Goal: Communication & Community: Answer question/provide support

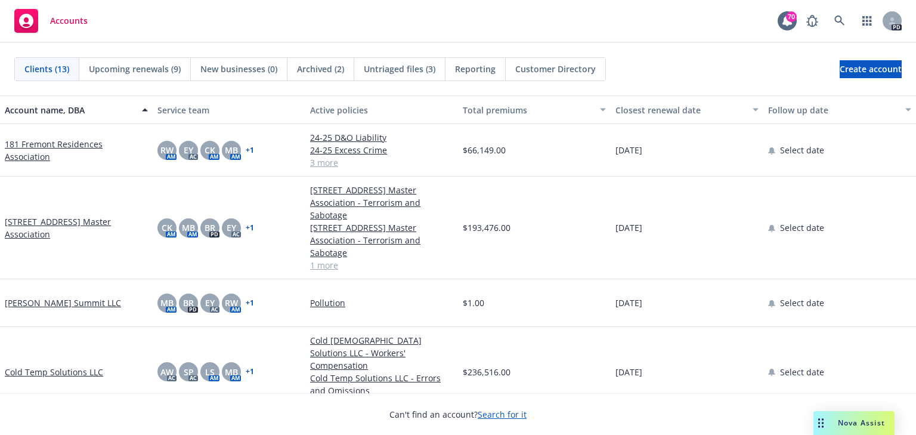
click at [852, 425] on span "Nova Assist" at bounding box center [861, 422] width 47 height 10
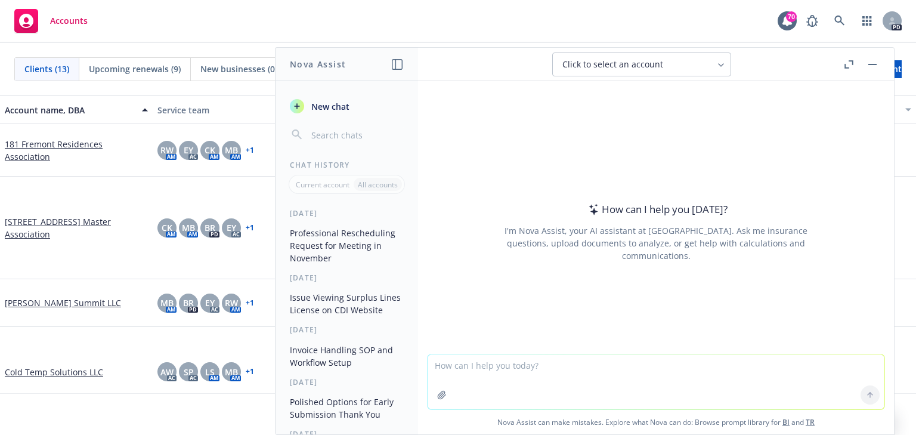
click at [449, 375] on textarea at bounding box center [656, 381] width 457 height 55
paste textarea "After aggressively working, happy to advise, we have successfully secured clean…"
type textarea "make it sound like it's a big win and successful negotiation: After aggressivel…"
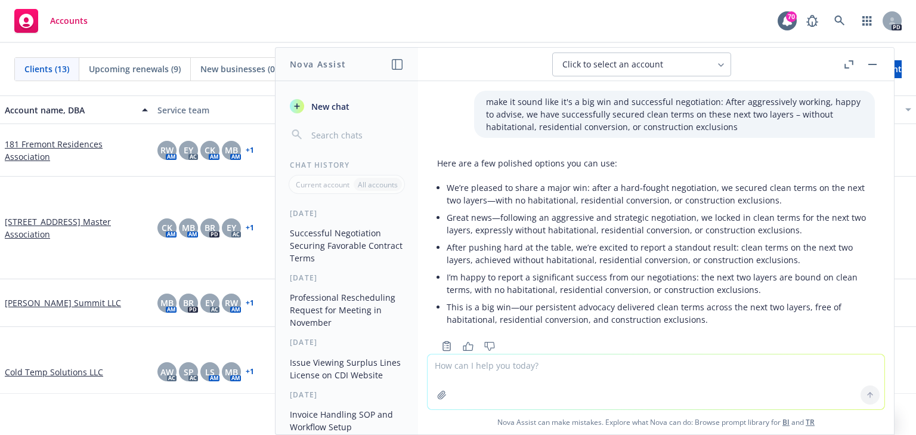
scroll to position [29, 0]
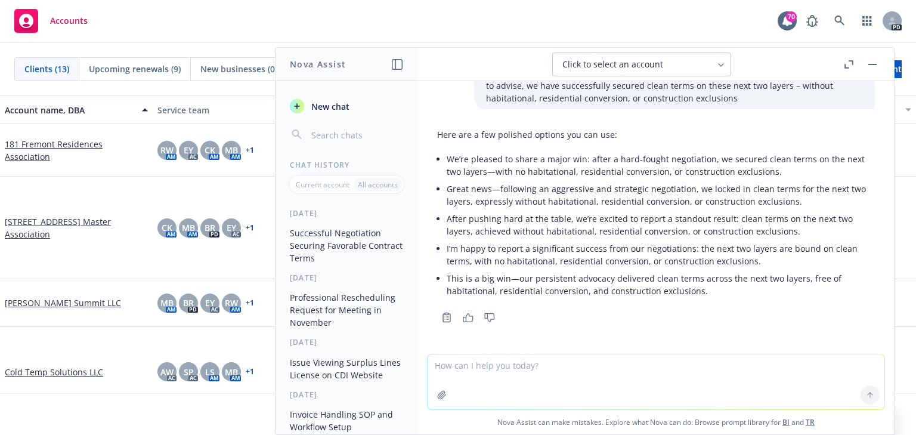
drag, startPoint x: 546, startPoint y: 209, endPoint x: 512, endPoint y: 200, distance: 35.6
click at [542, 210] on li "After pushing hard at the table, we’re excited to report a standout result: cle…" at bounding box center [661, 225] width 428 height 30
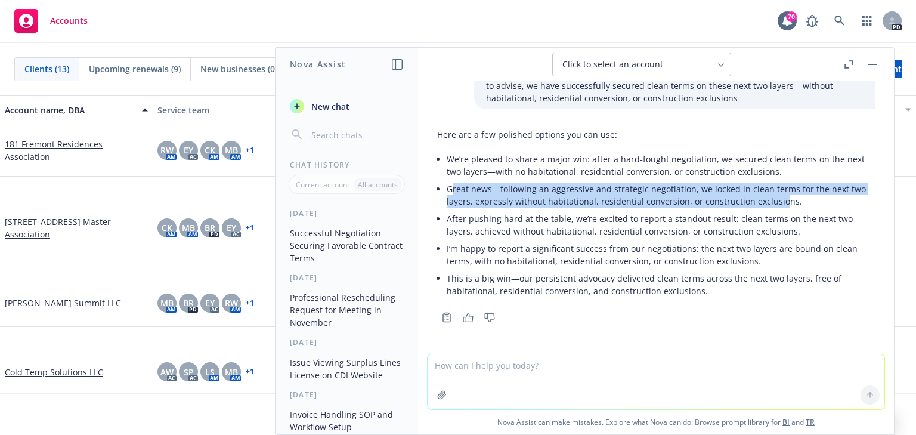
drag, startPoint x: 450, startPoint y: 188, endPoint x: 780, endPoint y: 196, distance: 329.9
click at [780, 196] on p "Great news—following an aggressive and strategic negotiation, we locked in clea…" at bounding box center [661, 195] width 428 height 25
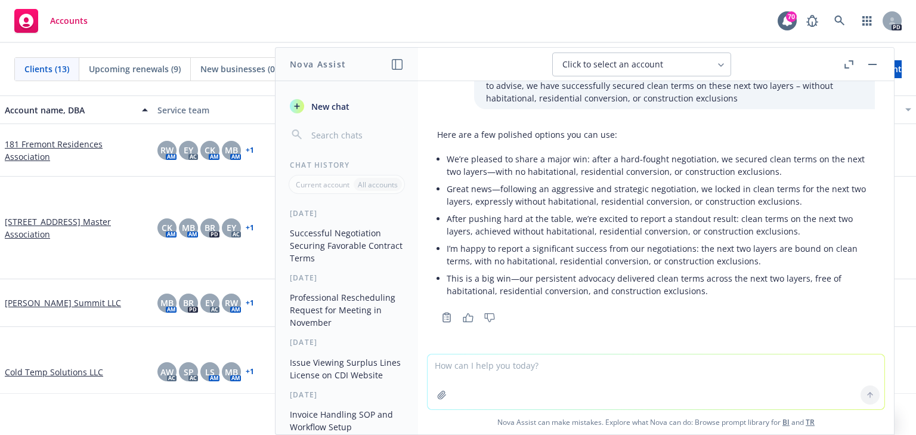
drag, startPoint x: 749, startPoint y: 211, endPoint x: 608, endPoint y: 211, distance: 140.8
click at [749, 212] on p "After pushing hard at the table, we’re excited to report a standout result: cle…" at bounding box center [661, 224] width 428 height 25
drag, startPoint x: 470, startPoint y: 194, endPoint x: 452, endPoint y: 191, distance: 18.1
click at [469, 194] on p "Great news—following an aggressive and strategic negotiation, we locked in clea…" at bounding box center [661, 195] width 428 height 25
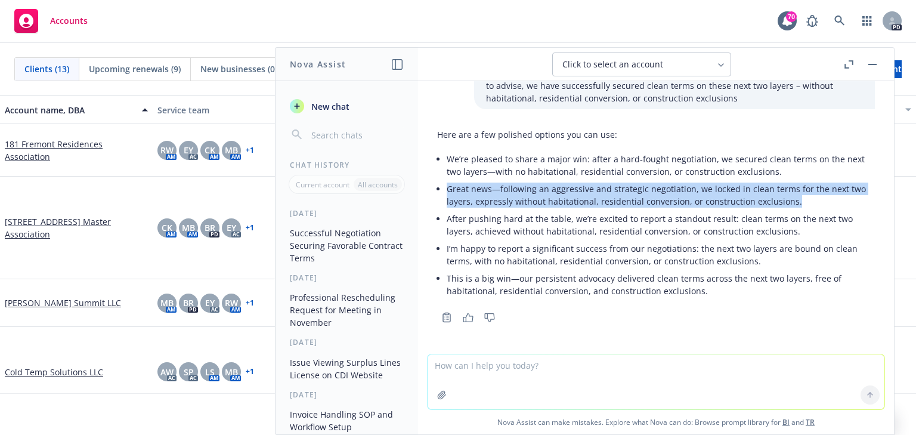
drag, startPoint x: 447, startPoint y: 187, endPoint x: 790, endPoint y: 202, distance: 343.3
click at [790, 202] on p "Great news—following an aggressive and strategic negotiation, we locked in clea…" at bounding box center [661, 195] width 428 height 25
copy p "Great news—following an aggressive and strategic negotiation, we locked in clea…"
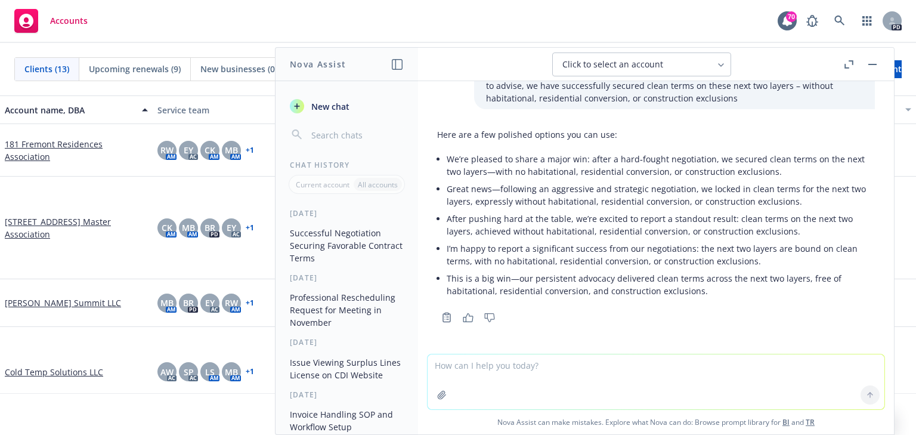
click at [451, 373] on textarea at bounding box center [656, 381] width 457 height 55
type textarea "can you add to above where we said after exhausting the market we were able to …"
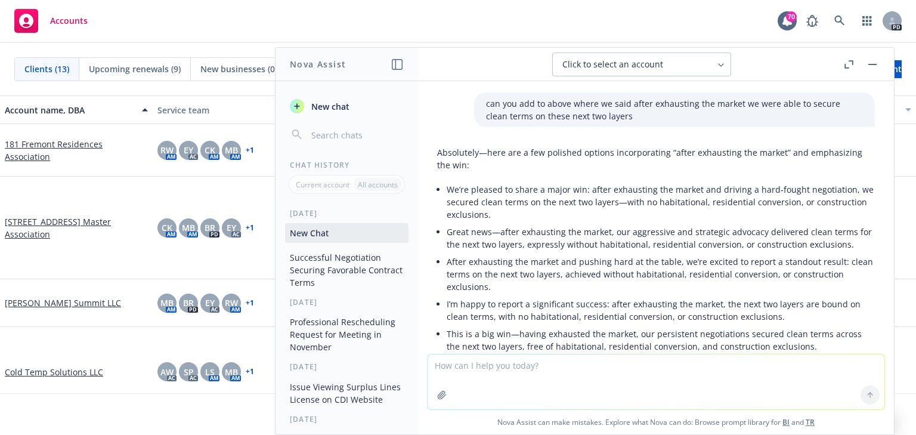
scroll to position [332, 0]
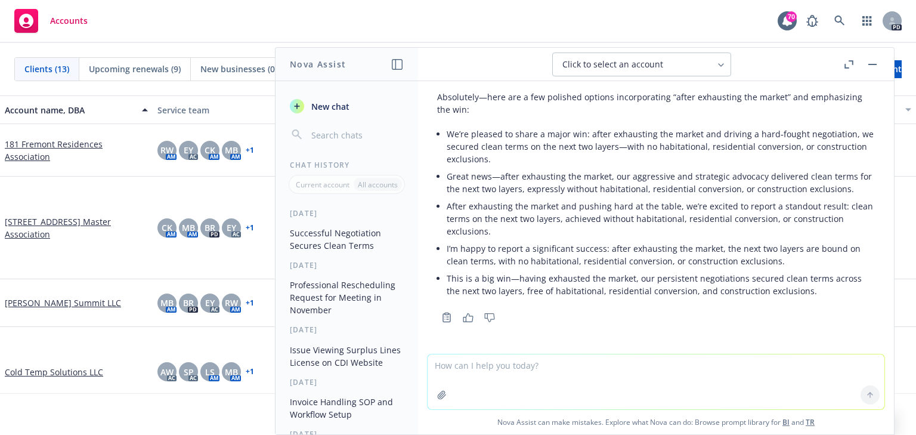
click at [452, 365] on textarea at bounding box center [656, 381] width 457 height 55
paste textarea "We moved Everest on the tower as high as we can because of this – replaced Ever…"
type textarea "refine: We moved Everest on the tower as high as we can because of this – repla…"
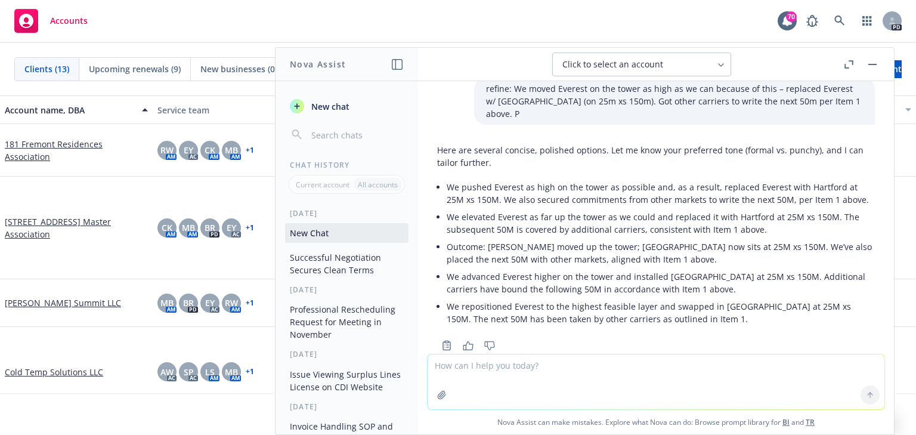
scroll to position [610, 0]
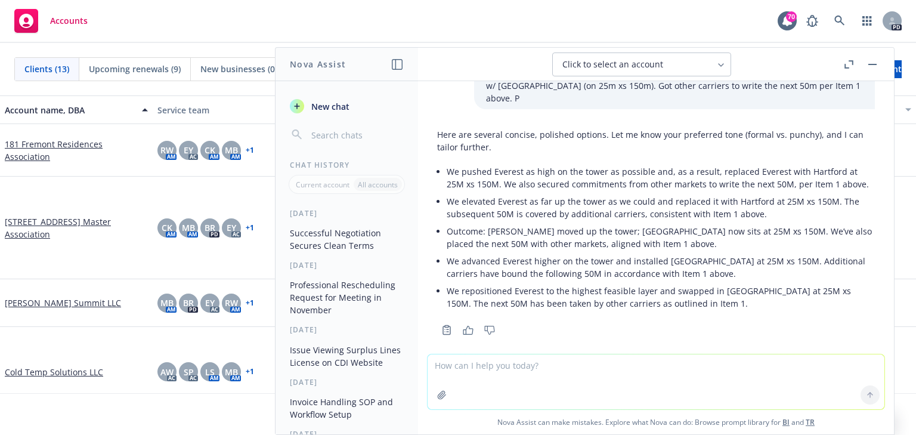
click at [437, 363] on textarea at bounding box center [656, 381] width 457 height 55
paste textarea "o Ongoing/Completed Operations – Construction exclusion: Excludes All "construc…"
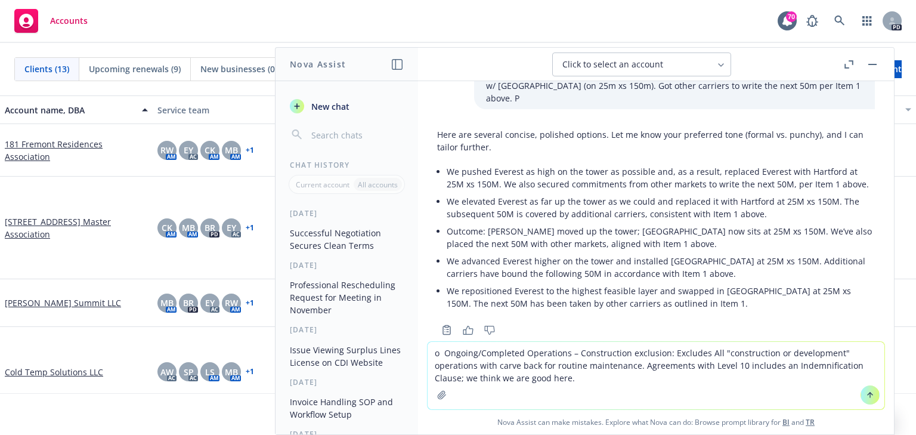
click at [437, 353] on textarea "o Ongoing/Completed Operations – Construction exclusion: Excludes All "construc…" at bounding box center [656, 375] width 457 height 67
type textarea "Say it in a more reassuring way: Ongoing/Completed Operations – Construction ex…"
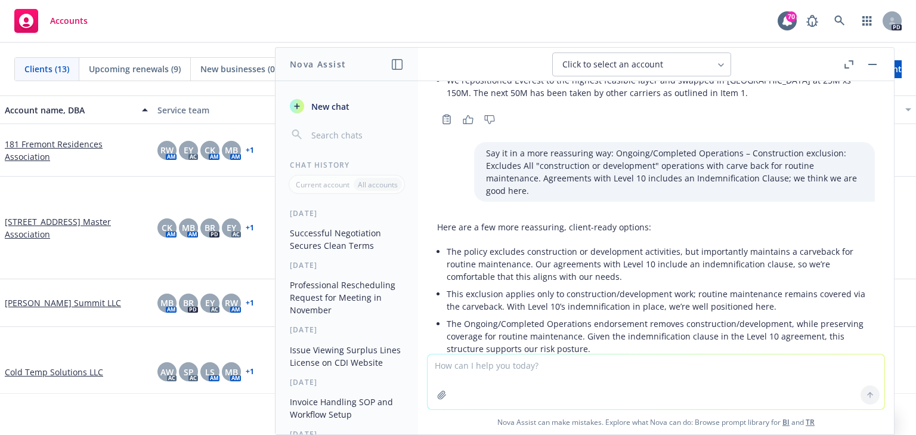
scroll to position [884, 0]
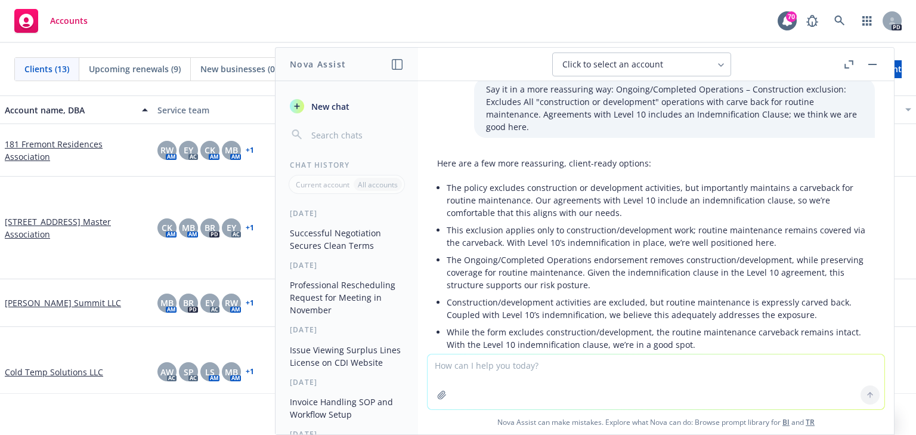
click at [456, 368] on textarea at bounding box center [656, 381] width 457 height 55
paste textarea "o Ongoing/Completed Operations – Construction exclusion: Excludes All "construc…"
type textarea "can you help me re-word the last part, providing reassurance but not providing …"
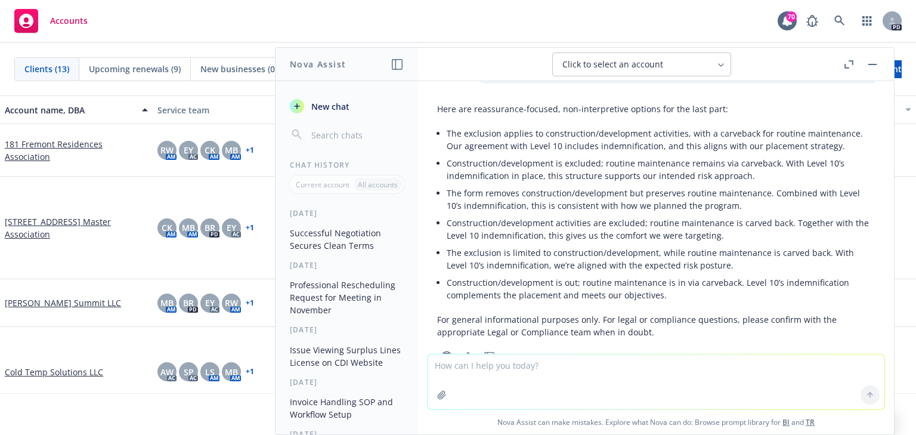
scroll to position [1302, 0]
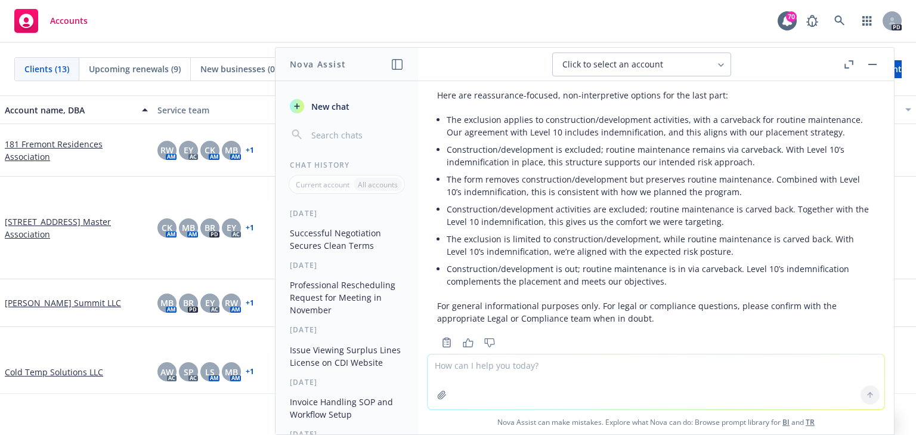
click at [459, 378] on textarea at bounding box center [656, 381] width 457 height 55
paste textarea "o Ongoing/Completed Operations – Construction exclusion: Excludes All "construc…"
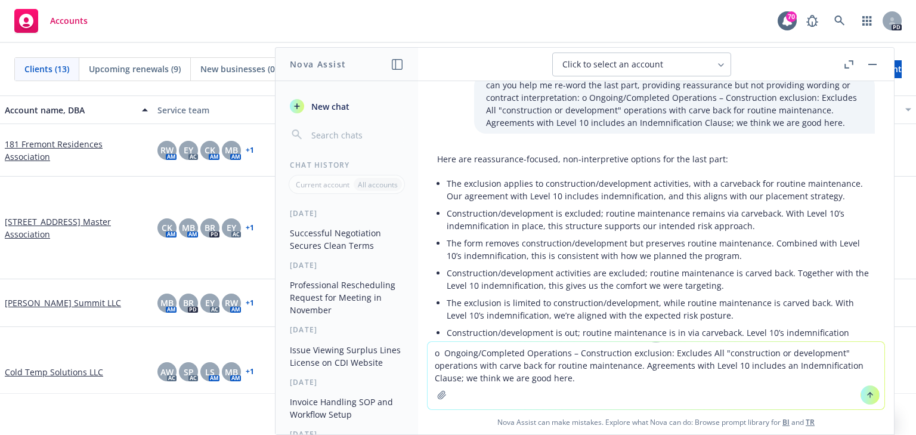
scroll to position [1174, 0]
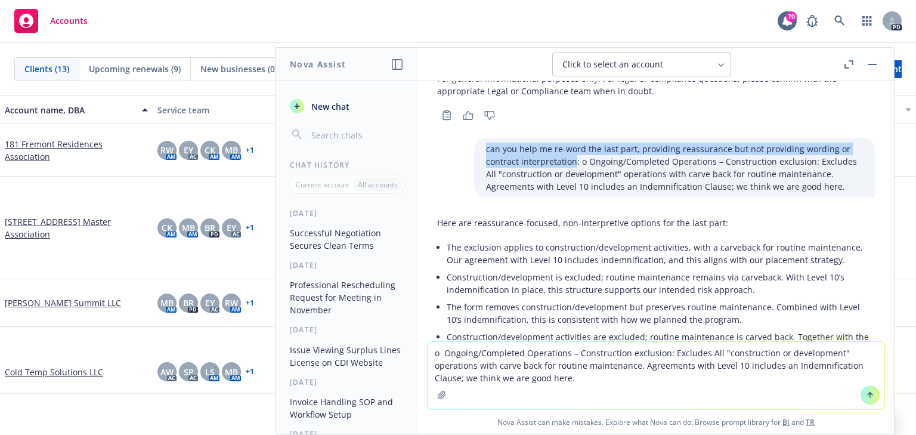
drag, startPoint x: 472, startPoint y: 124, endPoint x: 559, endPoint y: 137, distance: 88.1
click at [559, 143] on p "can you help me re-word the last part, providing reassurance but not providing …" at bounding box center [674, 168] width 377 height 50
copy p "can you help me re-word the last part, providing reassurance but not providing …"
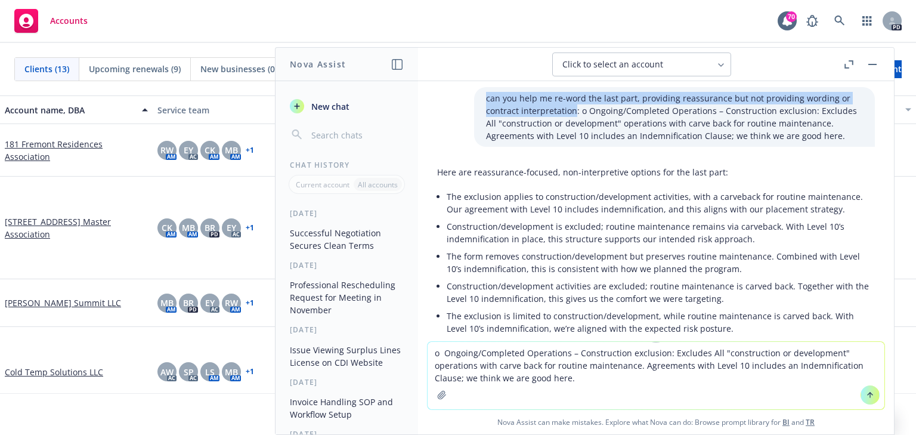
scroll to position [1238, 0]
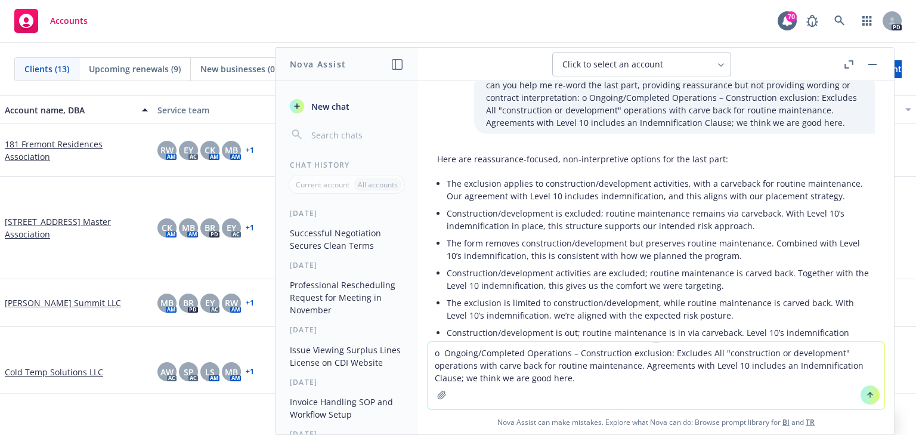
click at [438, 354] on textarea "o Ongoing/Completed Operations – Construction exclusion: Excludes All "construc…" at bounding box center [656, 375] width 457 height 67
paste textarea "can you help me re-word the last part, providing reassurance but not providing …"
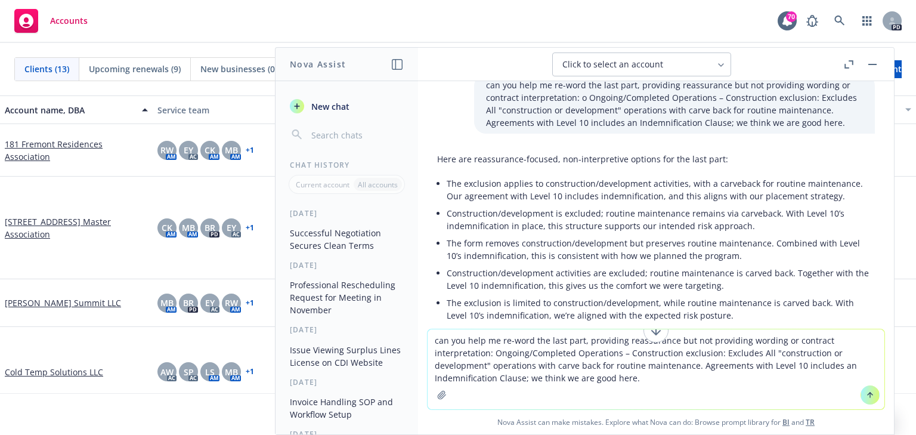
click at [629, 379] on textarea "can you help me re-word the last part, providing reassurance but not providing …" at bounding box center [656, 369] width 457 height 80
type textarea "can you help me re-word the last part, providing reassurance but not providing …"
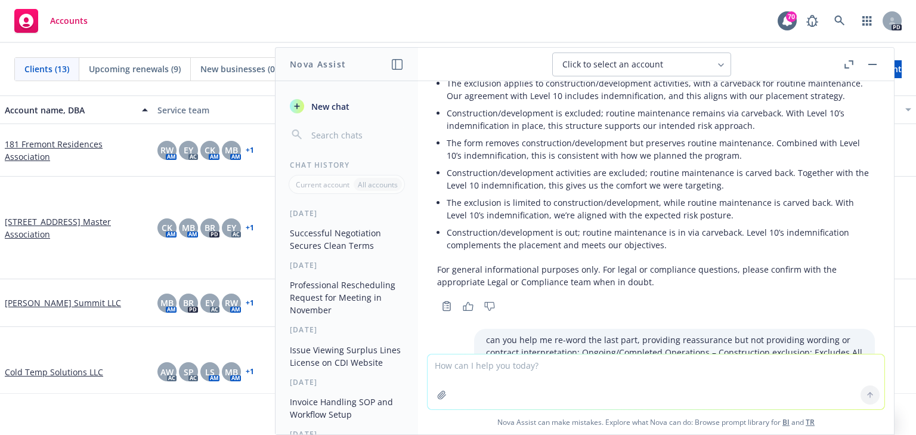
scroll to position [1275, 0]
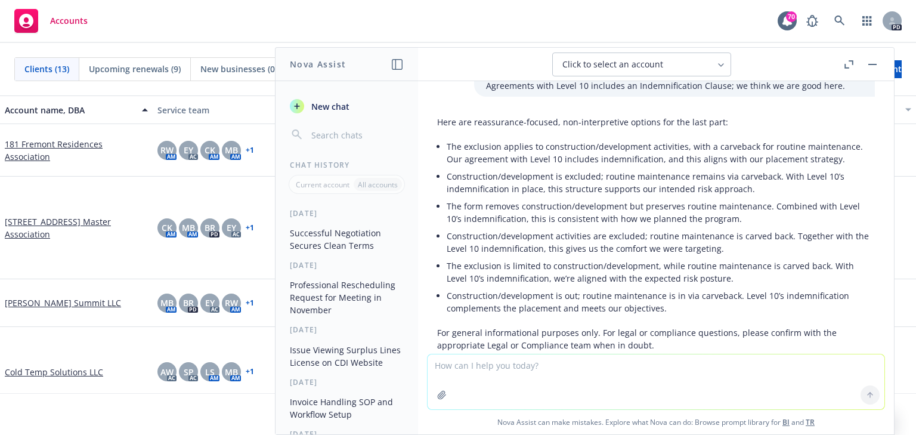
click at [639, 289] on p "Construction/development is out; routine maintenance is in via carveback. Level…" at bounding box center [661, 301] width 428 height 25
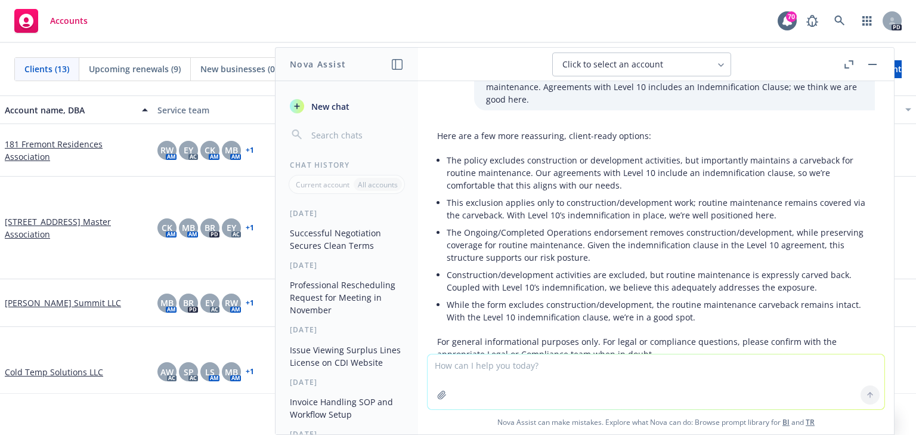
scroll to position [893, 0]
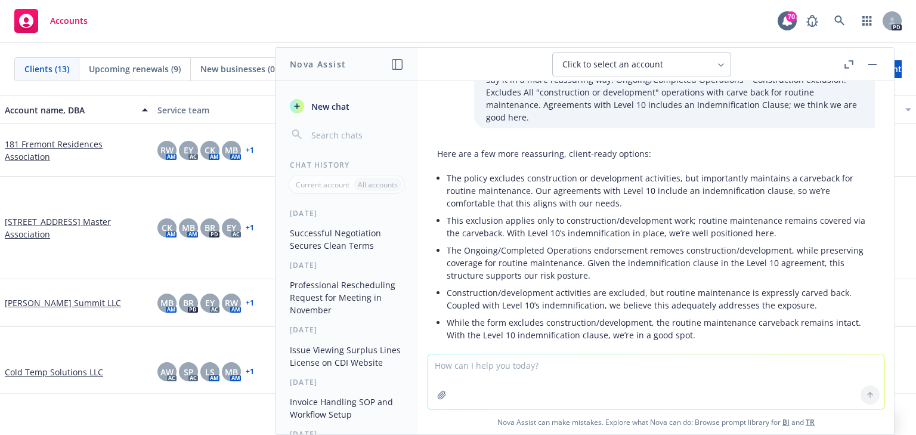
click at [634, 245] on p "The Ongoing/Completed Operations endorsement removes construction/development, …" at bounding box center [661, 263] width 428 height 38
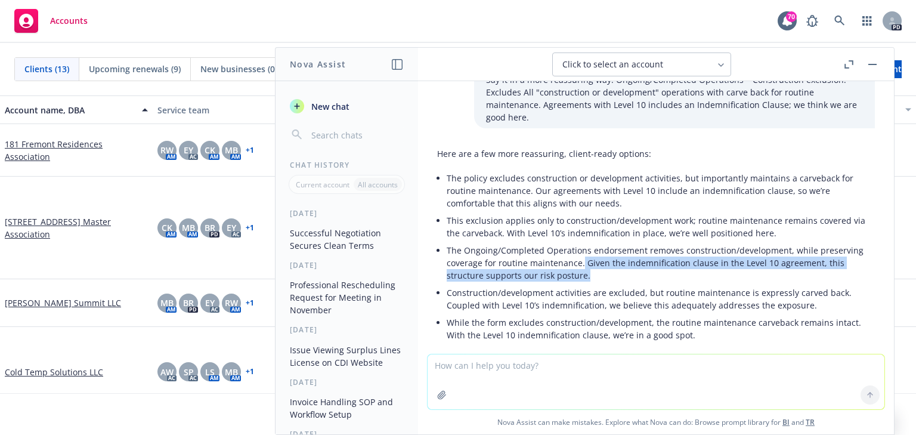
drag, startPoint x: 581, startPoint y: 236, endPoint x: 601, endPoint y: 243, distance: 21.5
click at [601, 244] on p "The Ongoing/Completed Operations endorsement removes construction/development, …" at bounding box center [661, 263] width 428 height 38
click at [607, 252] on p "The Ongoing/Completed Operations endorsement removes construction/development, …" at bounding box center [661, 263] width 428 height 38
drag, startPoint x: 582, startPoint y: 236, endPoint x: 598, endPoint y: 249, distance: 20.9
click at [598, 249] on p "The Ongoing/Completed Operations endorsement removes construction/development, …" at bounding box center [661, 263] width 428 height 38
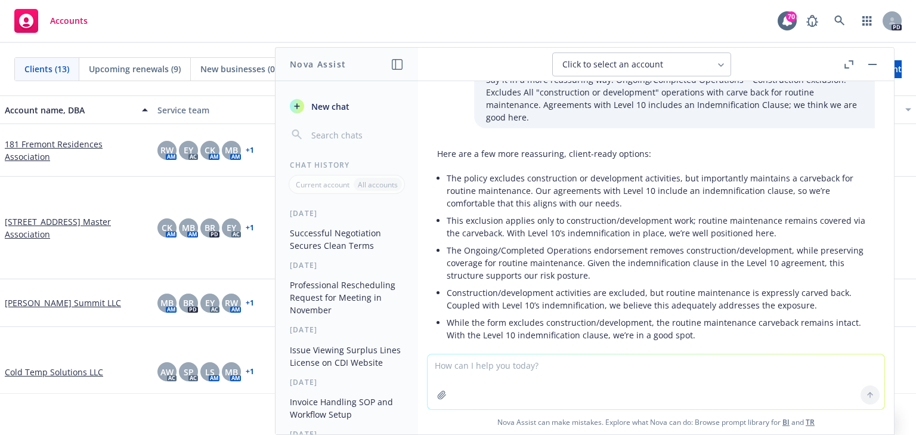
click at [622, 316] on p "While the form excludes construction/development, the routine maintenance carve…" at bounding box center [661, 328] width 428 height 25
click at [444, 365] on textarea at bounding box center [656, 381] width 457 height 55
paste textarea "o Ongoing/Completed Operations – Construction exclusion: Excludes All "construc…"
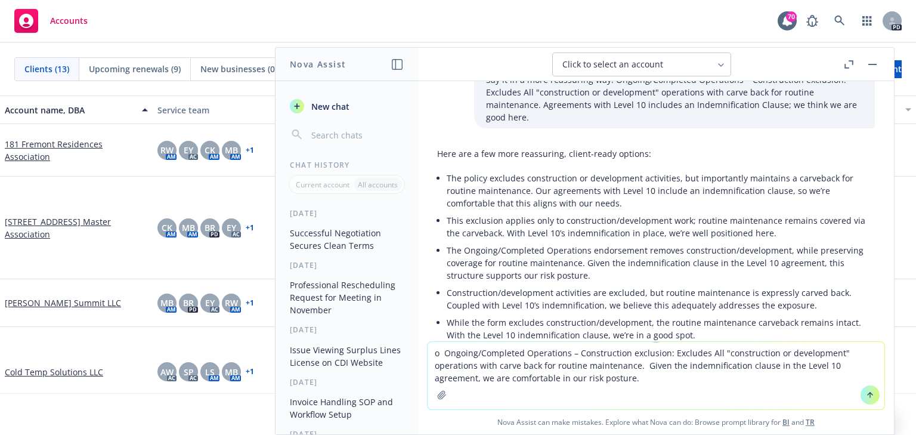
click at [439, 354] on textarea "o Ongoing/Completed Operations – Construction exclusion: Excludes All "construc…" at bounding box center [656, 375] width 457 height 67
type textarea "can you refine last part? Ongoing/Completed Operations – Construction exclusion…"
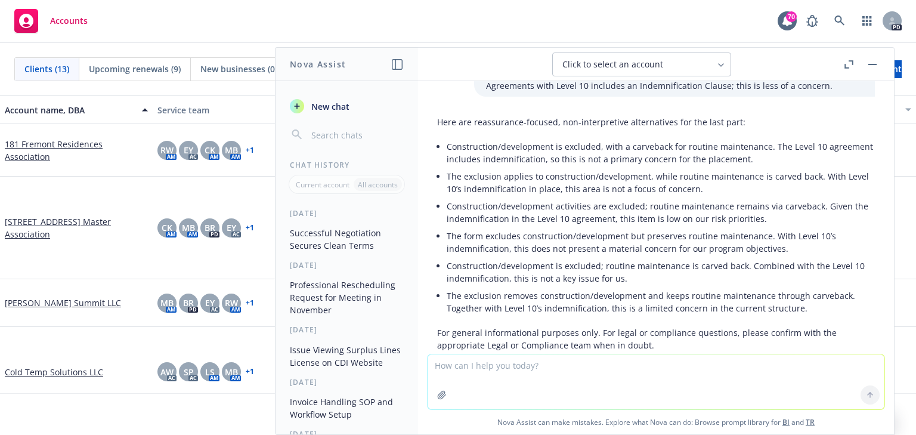
scroll to position [2012, 0]
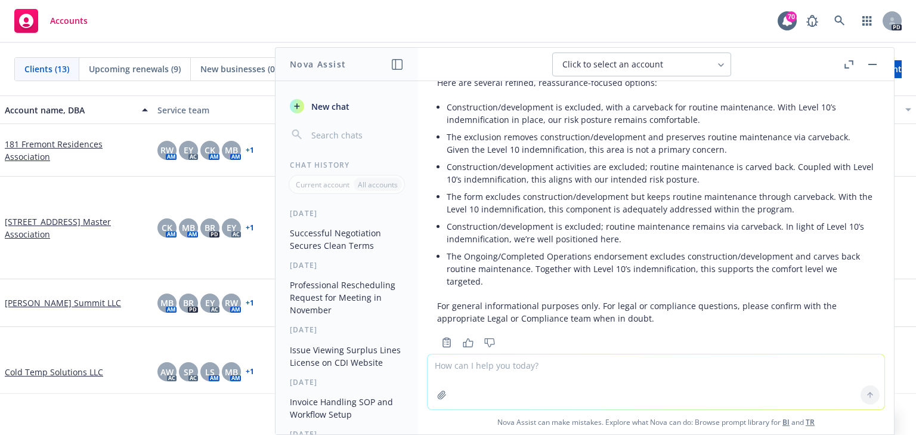
click at [437, 365] on textarea at bounding box center [656, 381] width 457 height 55
paste textarea "o Ongoing/Completed Operations – Construction exclusion: Excludes All "construc…"
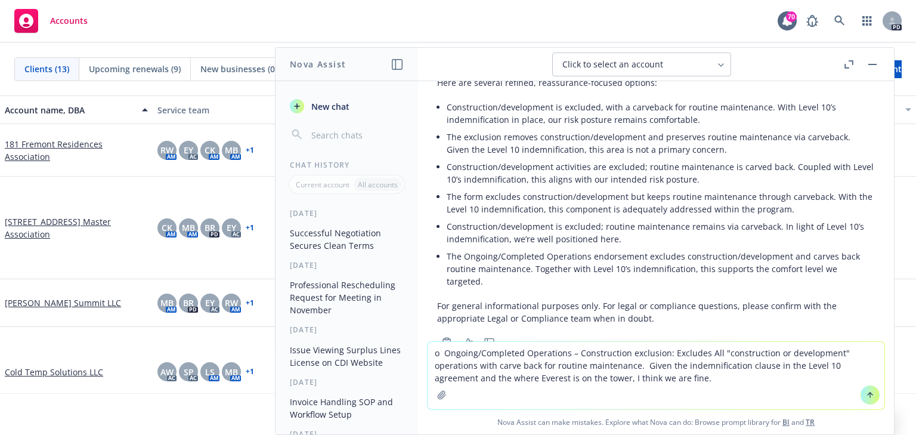
click at [437, 352] on textarea "o Ongoing/Completed Operations – Construction exclusion: Excludes All "construc…" at bounding box center [656, 375] width 457 height 67
type textarea "Refine last part: Ongoing/Completed Operations – Construction exclusion: Exclud…"
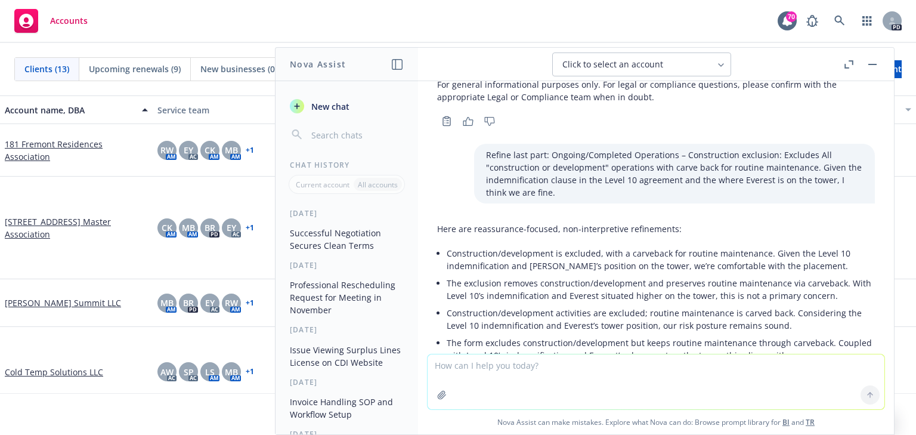
scroll to position [2222, 0]
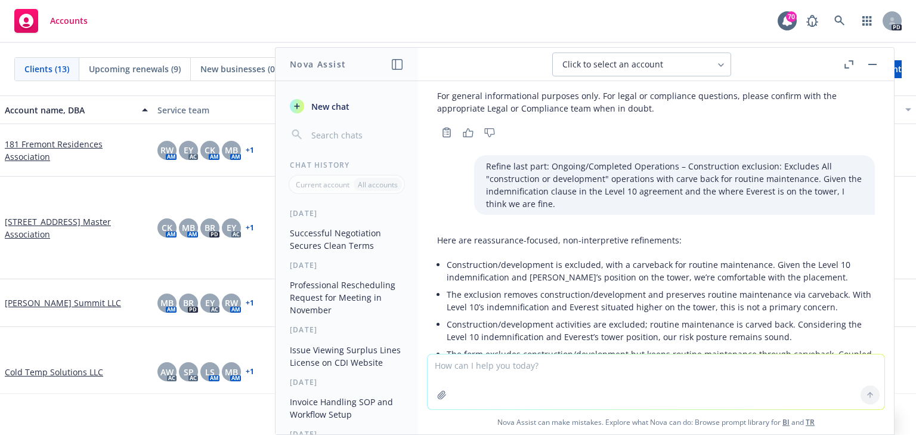
click at [517, 160] on p "Refine last part: Ongoing/Completed Operations – Construction exclusion: Exclud…" at bounding box center [674, 185] width 377 height 50
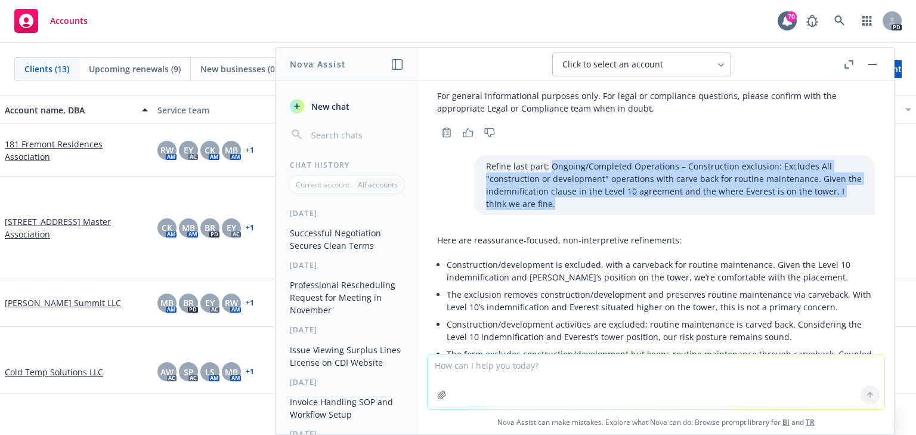
drag, startPoint x: 538, startPoint y: 139, endPoint x: 610, endPoint y: 178, distance: 82.2
click at [610, 178] on p "Refine last part: Ongoing/Completed Operations – Construction exclusion: Exclud…" at bounding box center [674, 185] width 377 height 50
copy p "Ongoing/Completed Operations – Construction exclusion: Excludes All "constructi…"
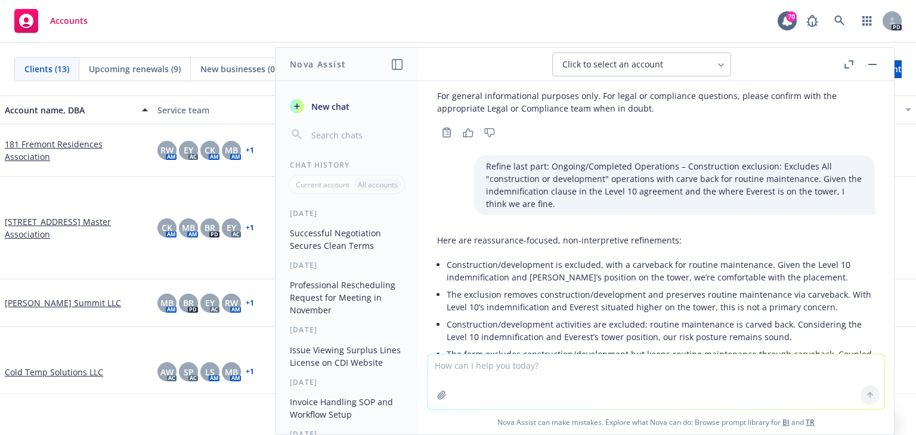
click at [453, 369] on textarea at bounding box center [656, 381] width 457 height 55
paste textarea "Ongoing/Completed Operations – Construction exclusion: Excludes All "constructi…"
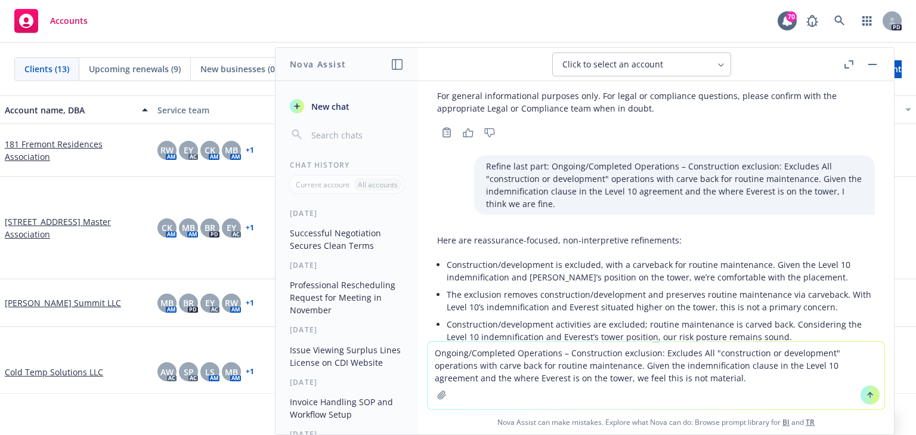
type textarea "Ongoing/Completed Operations – Construction exclusion: Excludes All "constructi…"
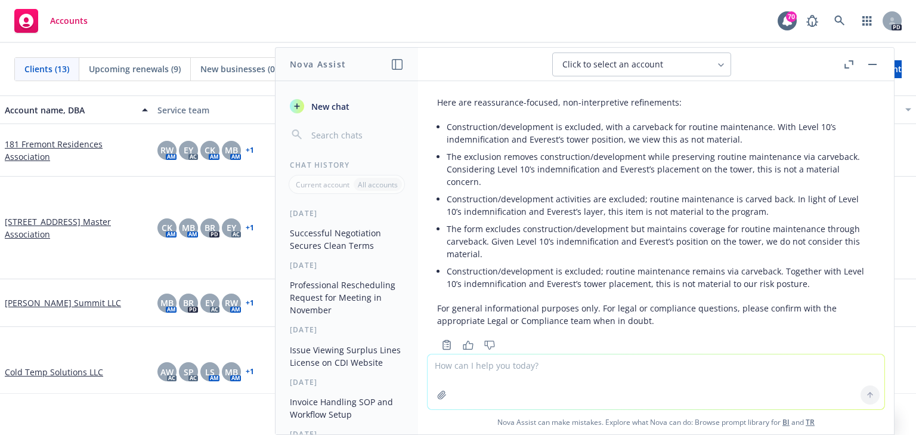
scroll to position [2699, 0]
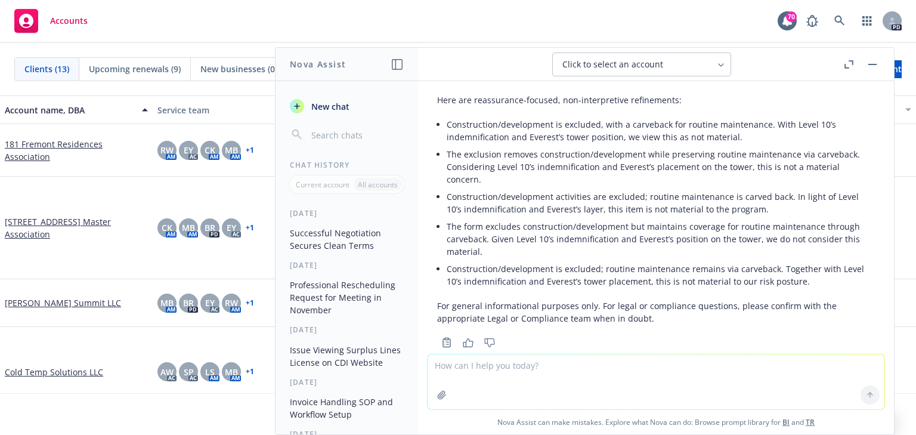
click at [559, 223] on p "The form excludes construction/development but maintains coverage for routine m…" at bounding box center [661, 239] width 428 height 38
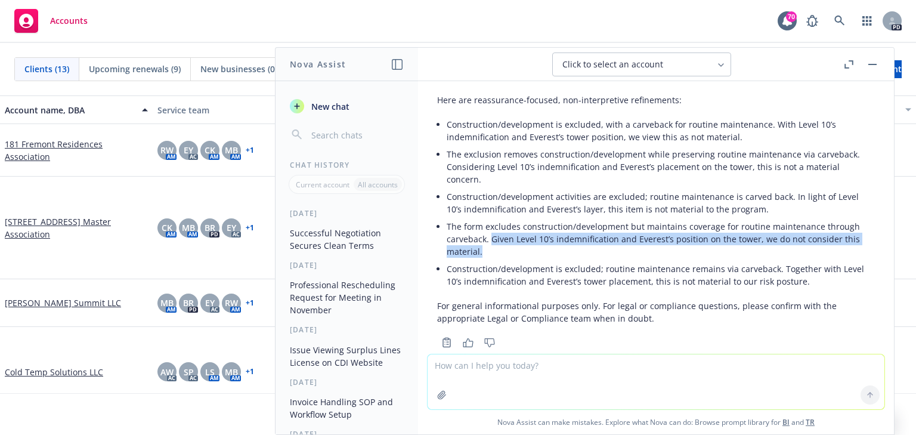
drag, startPoint x: 491, startPoint y: 212, endPoint x: 520, endPoint y: 225, distance: 32.3
click at [520, 225] on p "The form excludes construction/development but maintains coverage for routine m…" at bounding box center [661, 239] width 428 height 38
copy p "Given Level 10’s indemnification and [PERSON_NAME]’s position on the tower, we …"
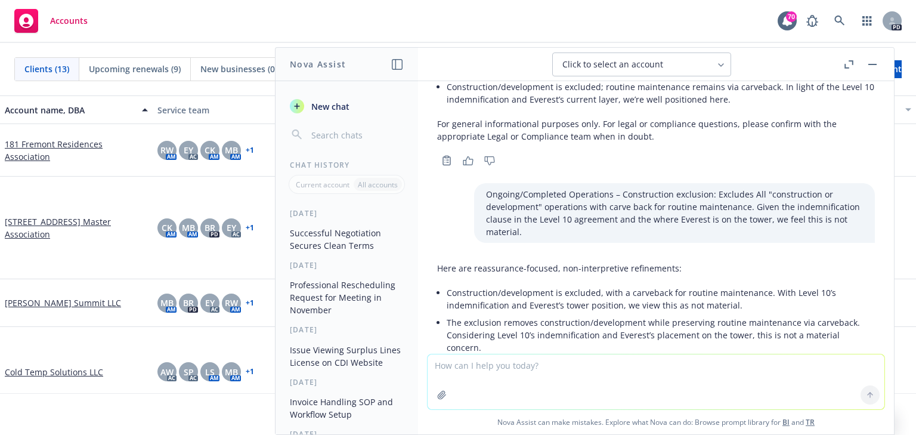
scroll to position [2509, 0]
